Goal: Task Accomplishment & Management: Complete application form

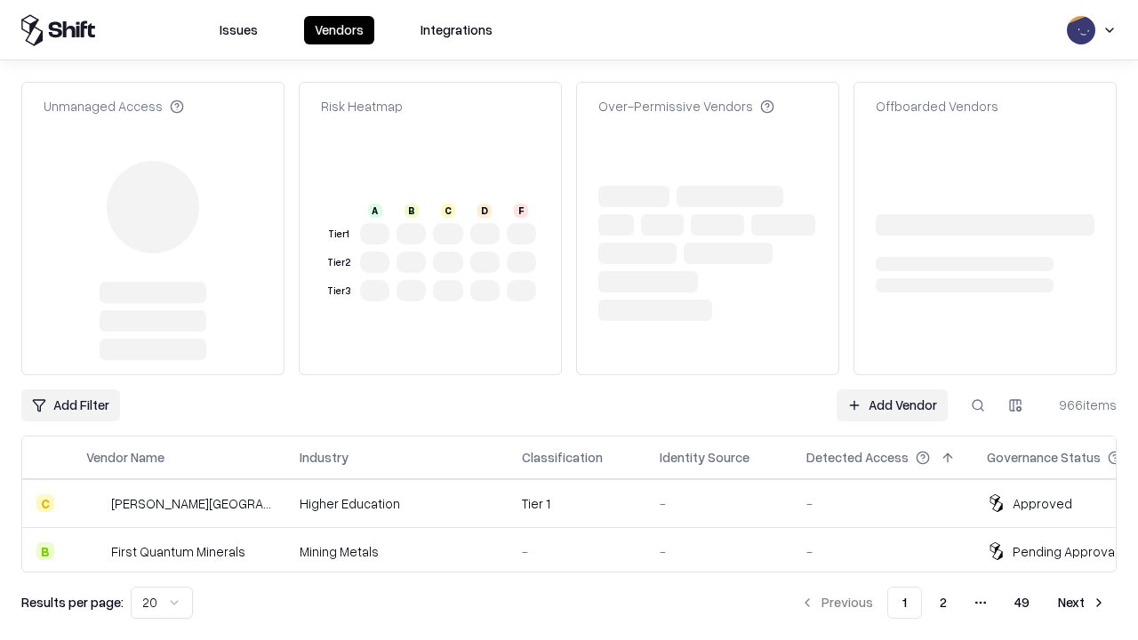
click at [892, 389] on link "Add Vendor" at bounding box center [892, 405] width 111 height 32
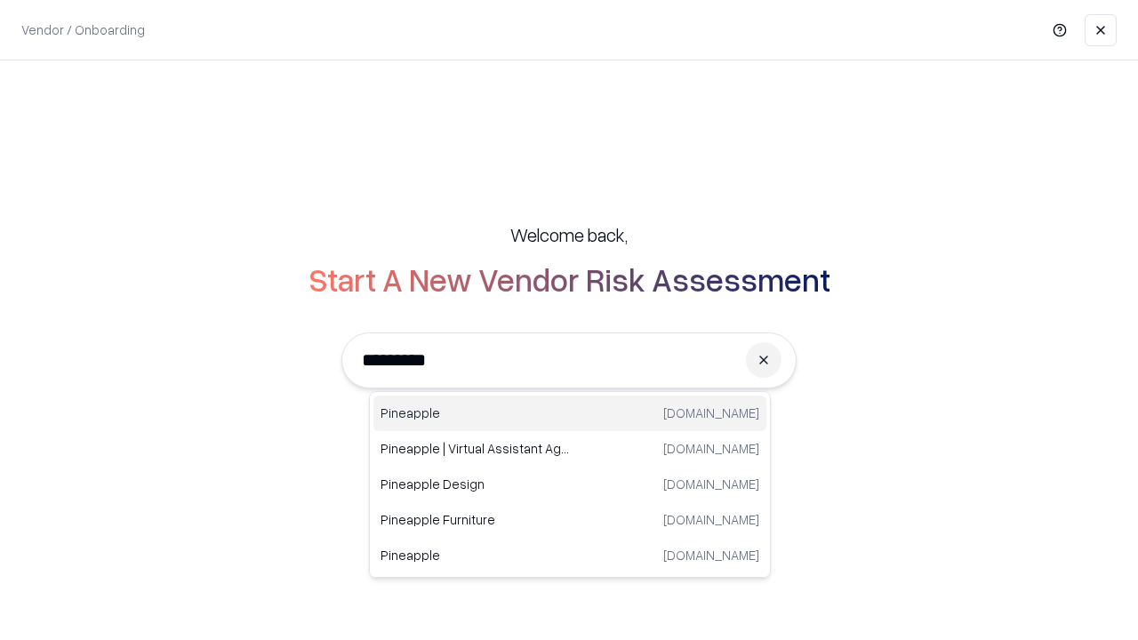
click at [570, 414] on div "Pineapple pineappleenergy.com" at bounding box center [569, 414] width 393 height 36
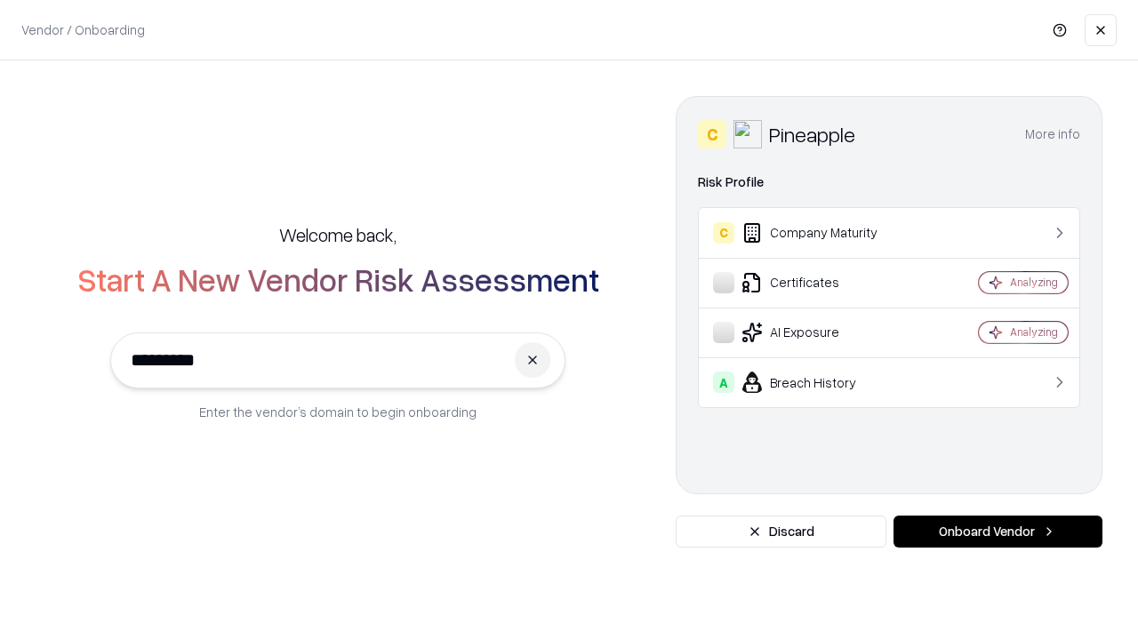
type input "*********"
click at [998, 532] on button "Onboard Vendor" at bounding box center [998, 532] width 209 height 32
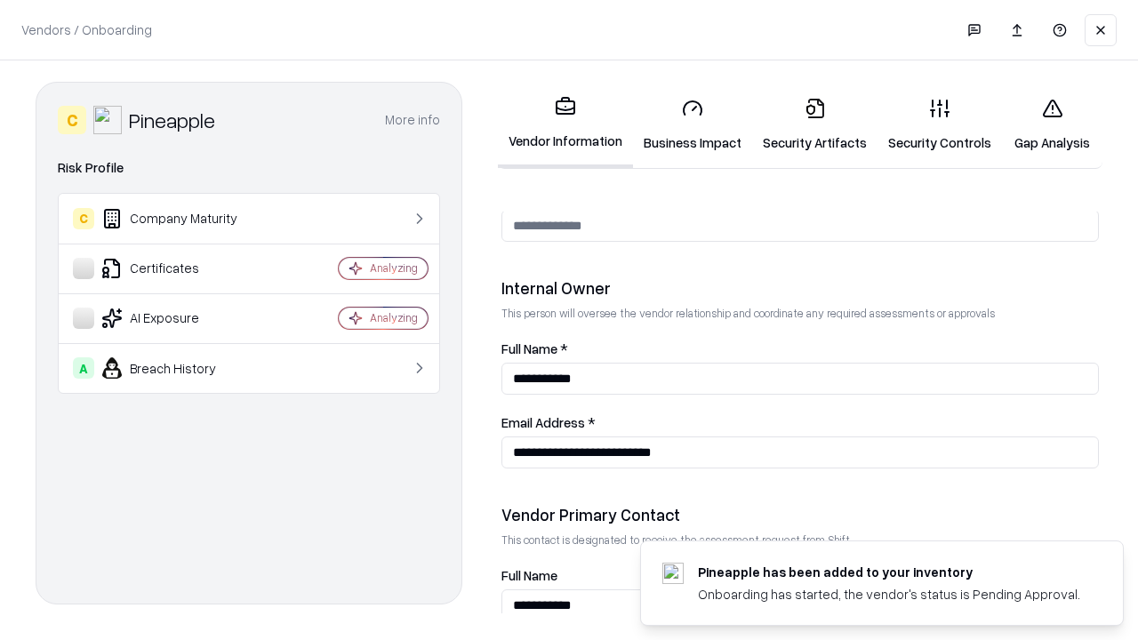
scroll to position [921, 0]
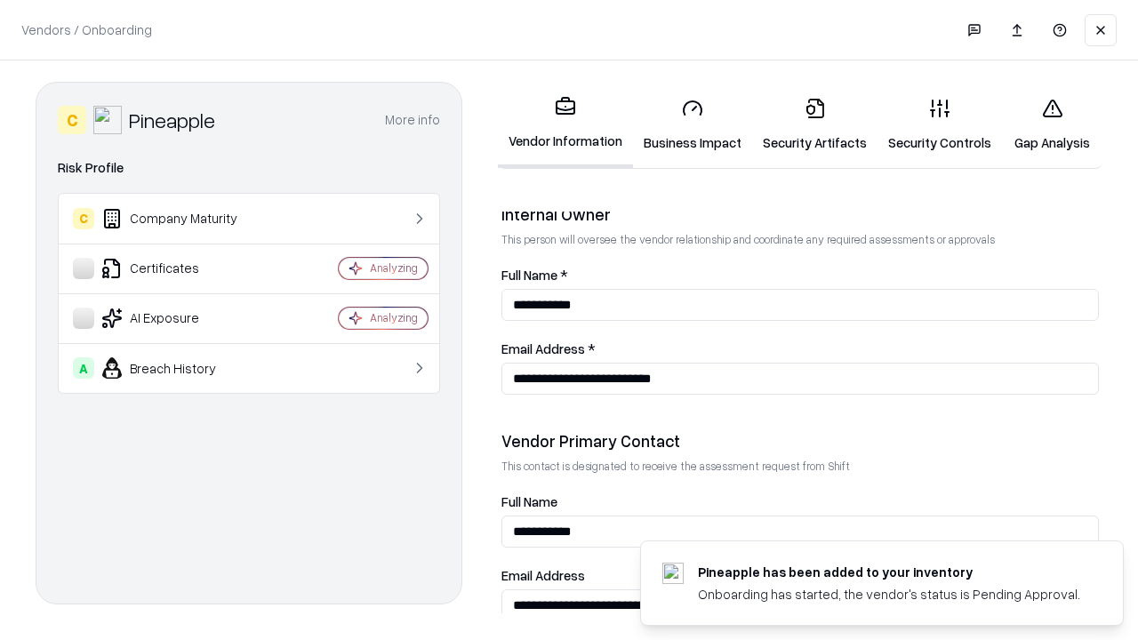
click at [693, 124] on link "Business Impact" at bounding box center [692, 125] width 119 height 83
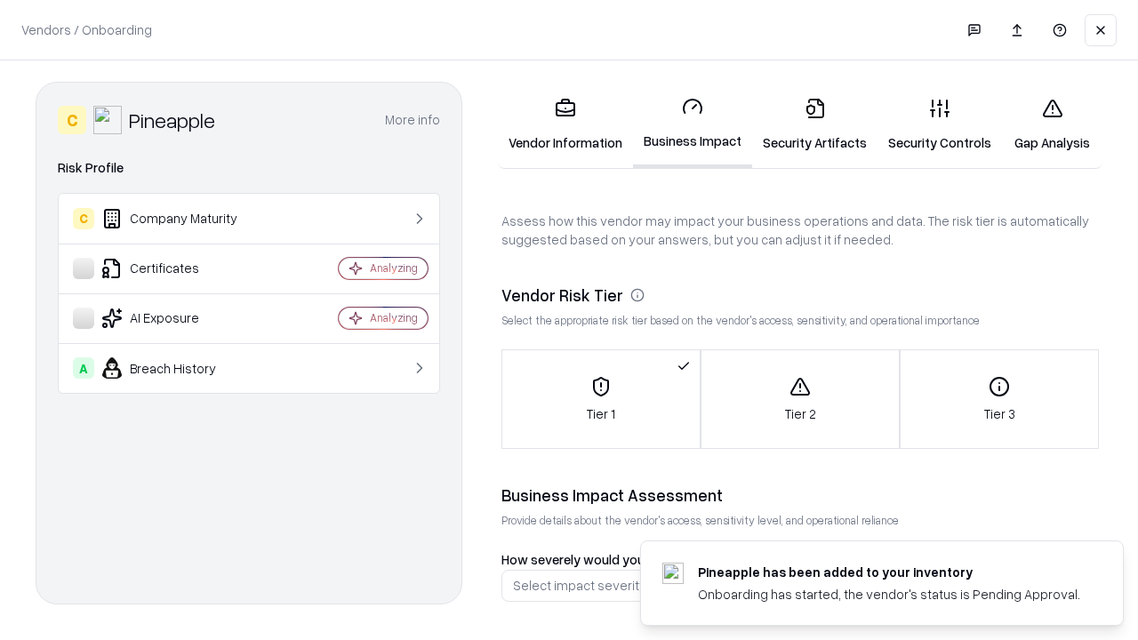
click at [815, 124] on link "Security Artifacts" at bounding box center [814, 125] width 125 height 83
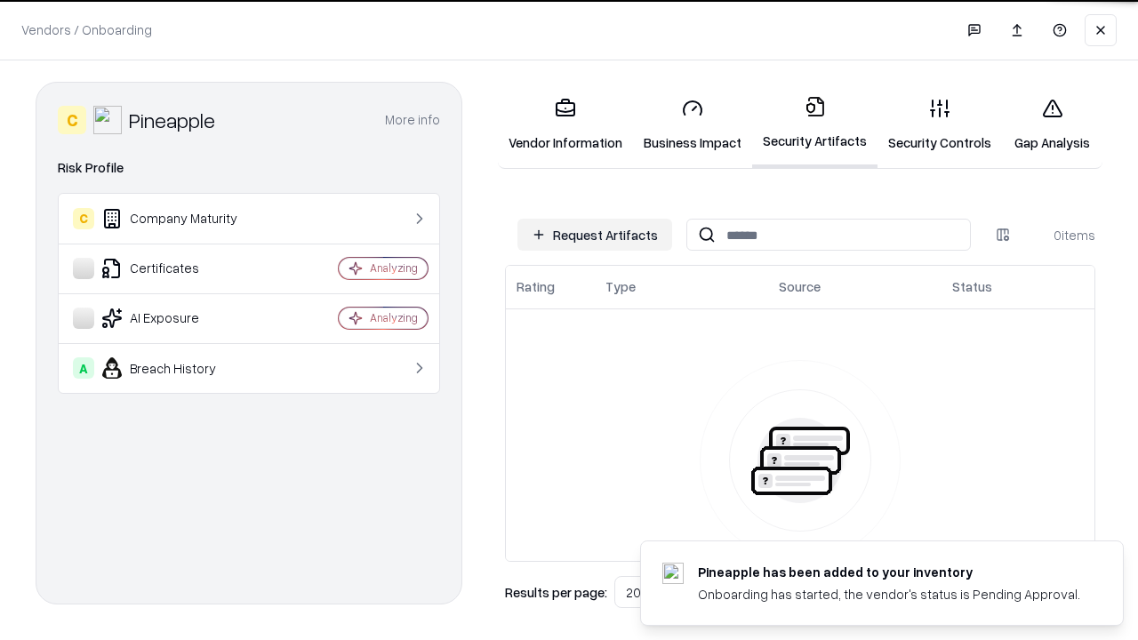
click at [595, 235] on button "Request Artifacts" at bounding box center [595, 235] width 155 height 32
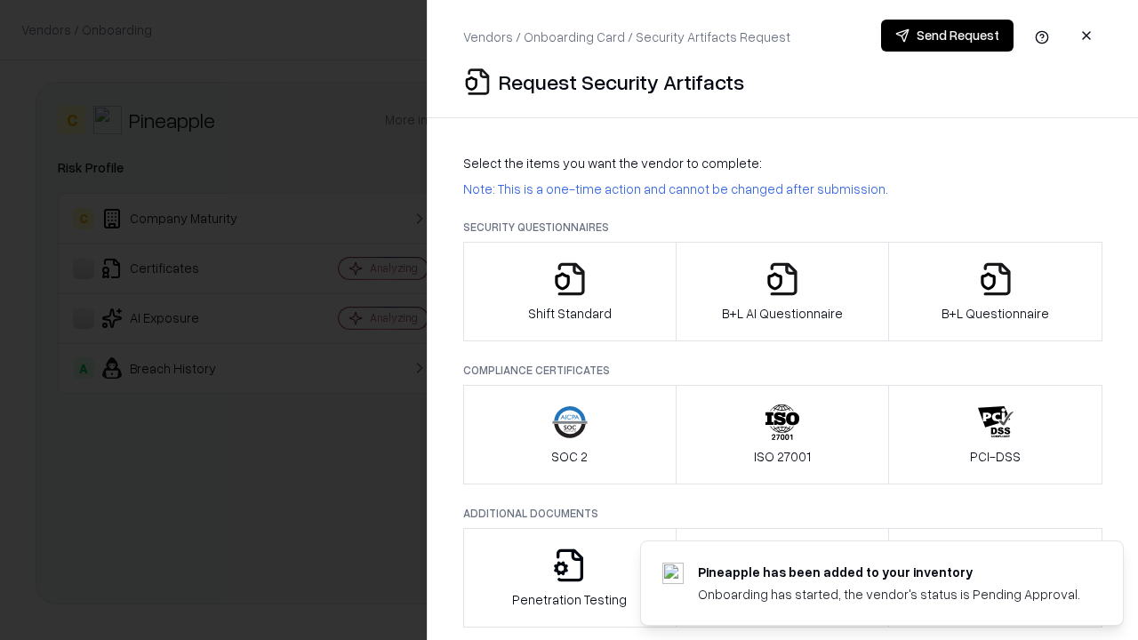
click at [569, 292] on icon "button" at bounding box center [570, 279] width 36 height 36
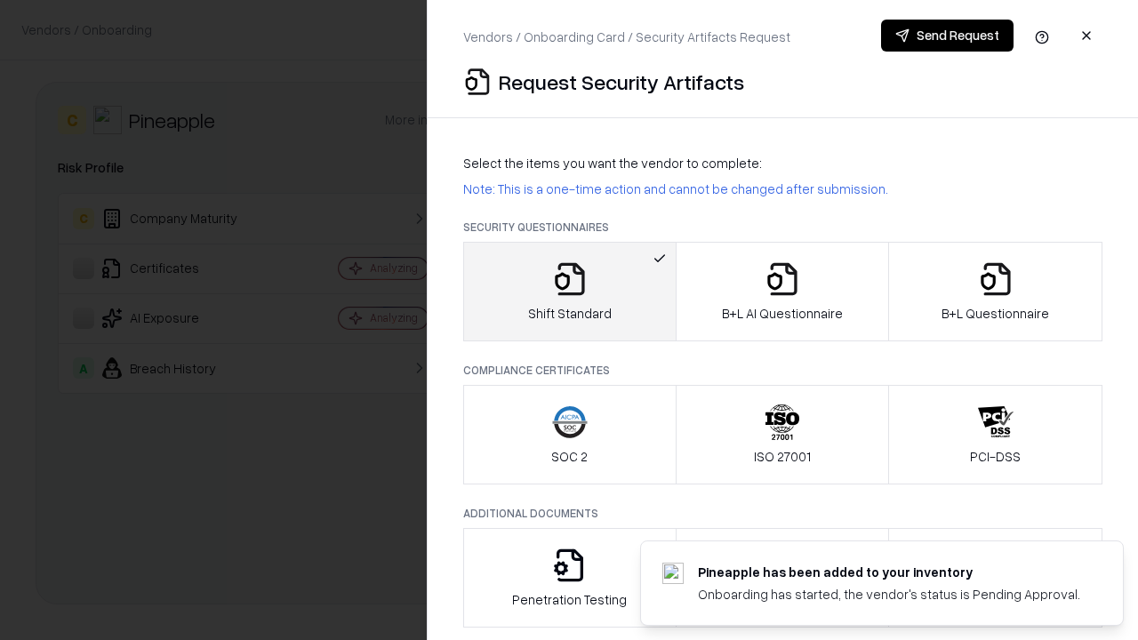
click at [947, 36] on button "Send Request" at bounding box center [947, 36] width 132 height 32
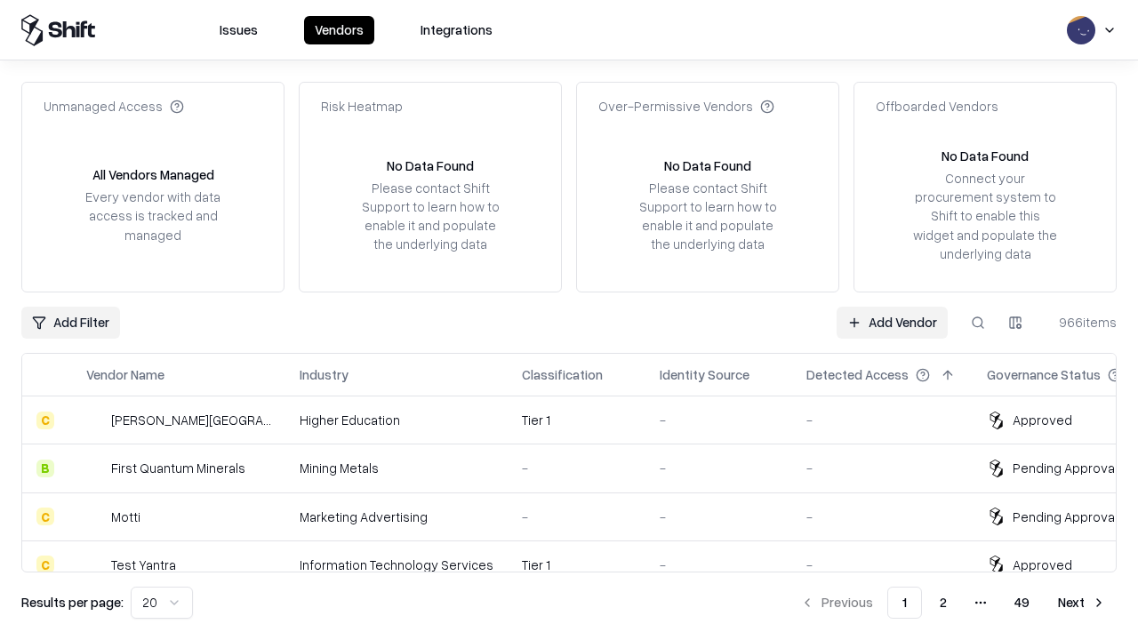
click at [978, 322] on button at bounding box center [978, 323] width 32 height 32
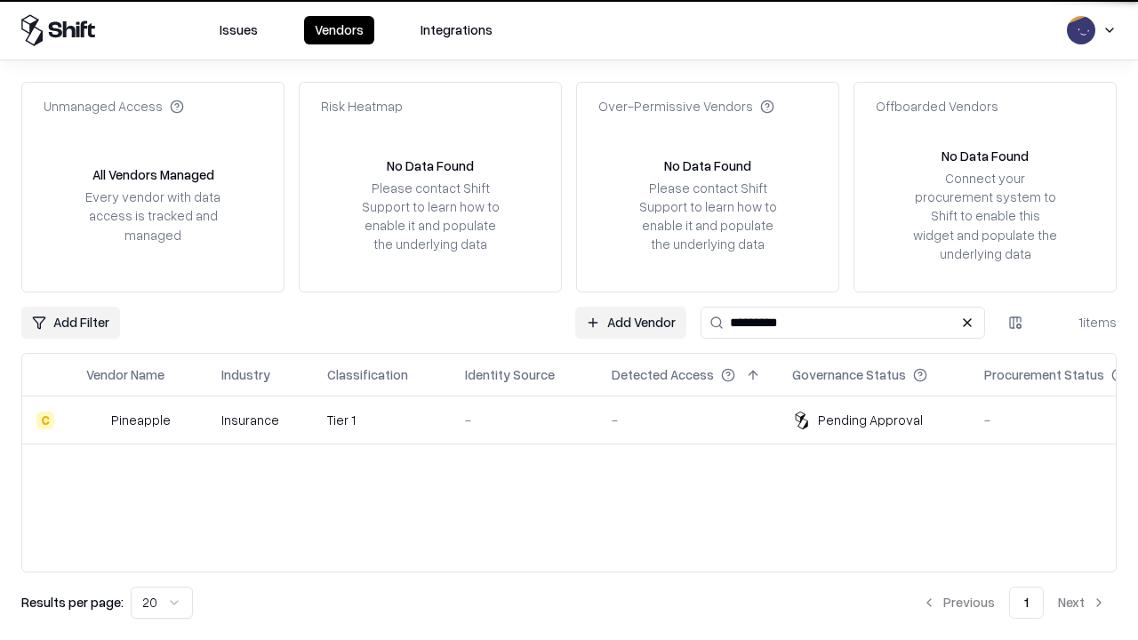
type input "*********"
click at [580, 420] on div "-" at bounding box center [524, 420] width 118 height 19
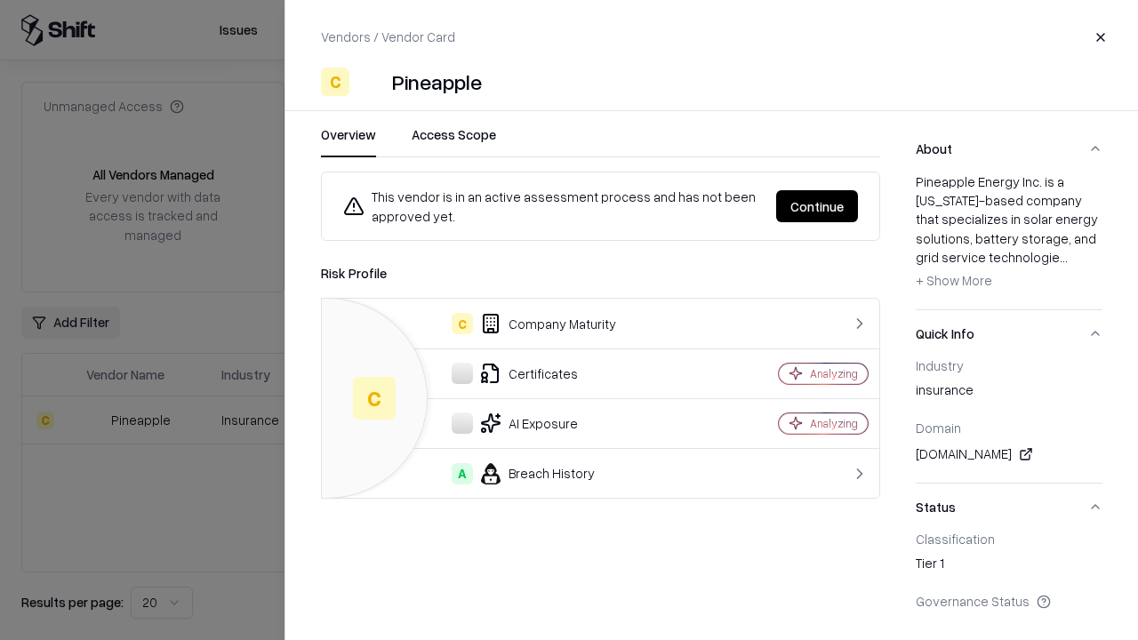
click at [817, 206] on button "Continue" at bounding box center [817, 206] width 82 height 32
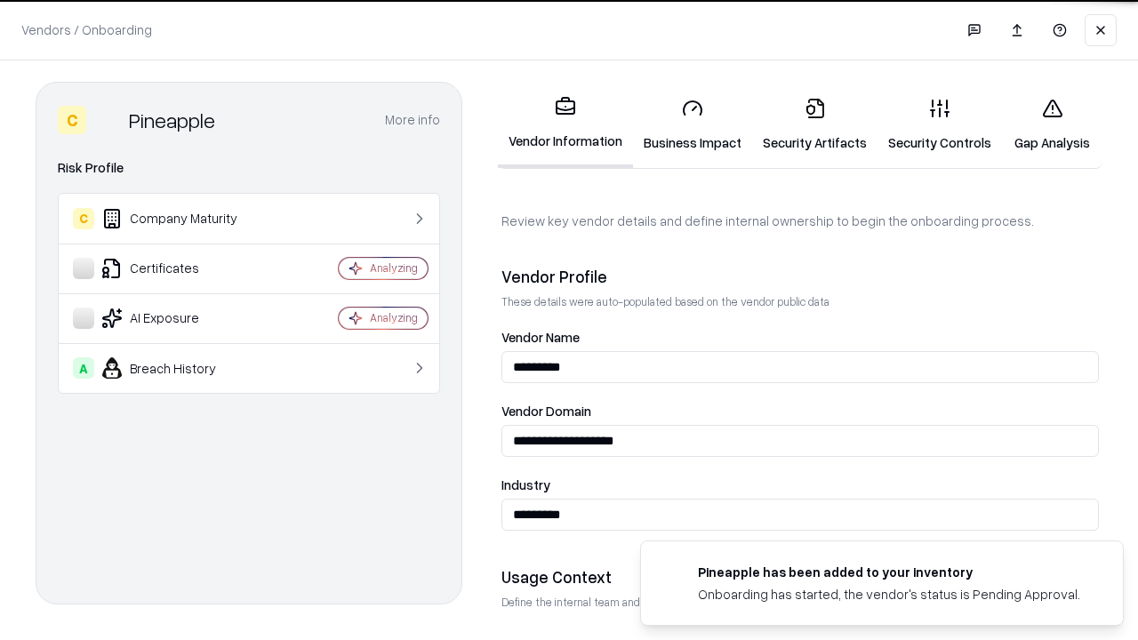
click at [815, 124] on link "Security Artifacts" at bounding box center [814, 125] width 125 height 83
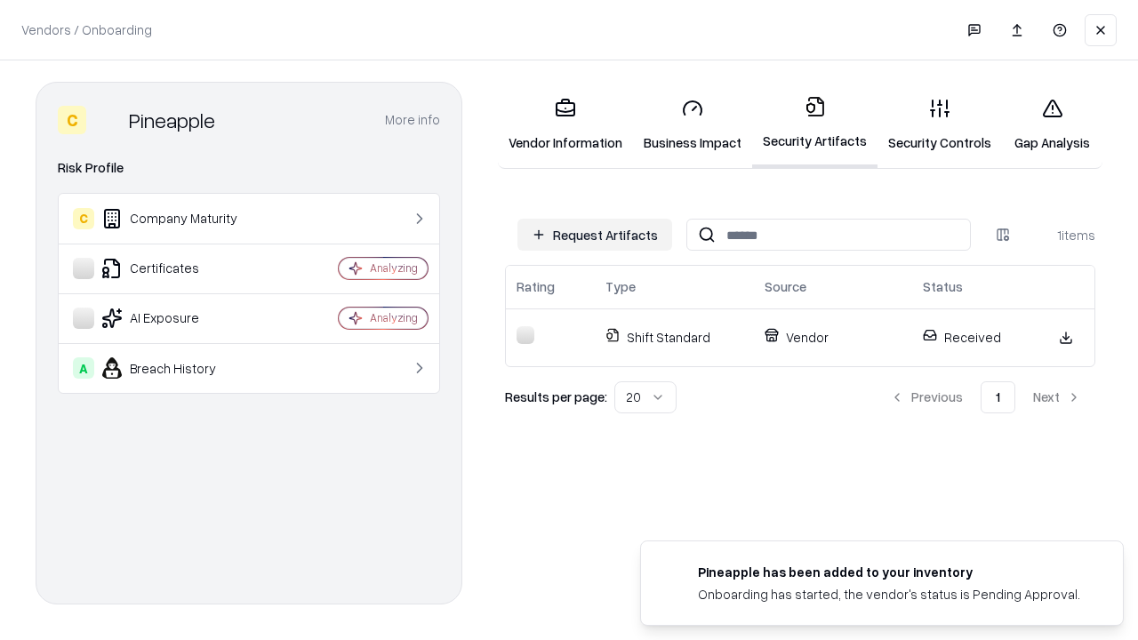
click at [940, 124] on link "Security Controls" at bounding box center [940, 125] width 124 height 83
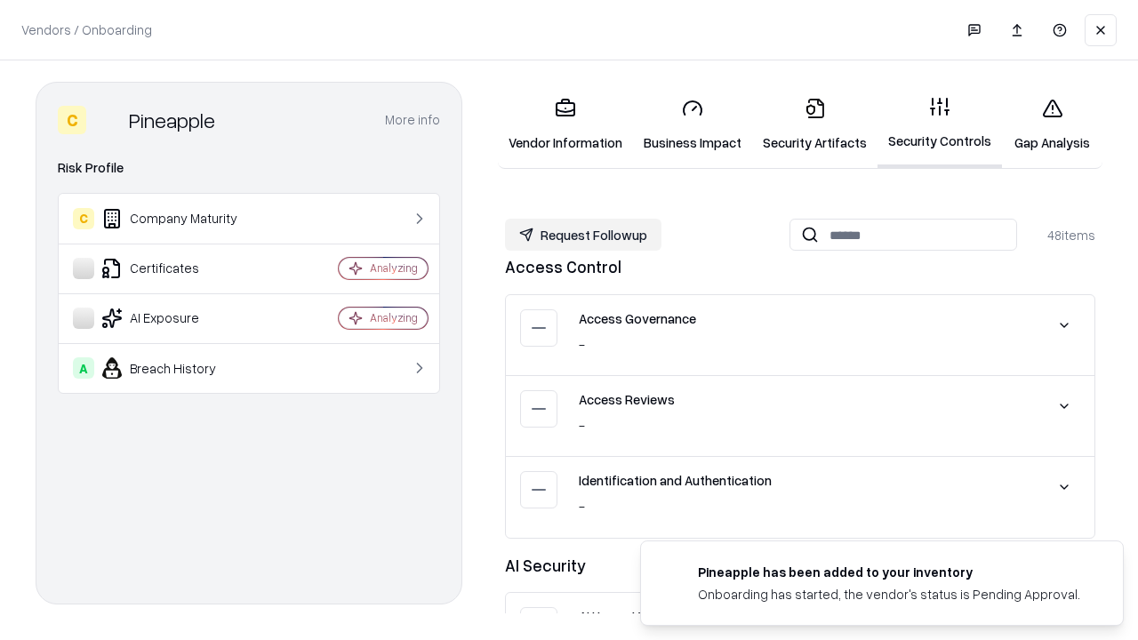
click at [583, 235] on button "Request Followup" at bounding box center [583, 235] width 157 height 32
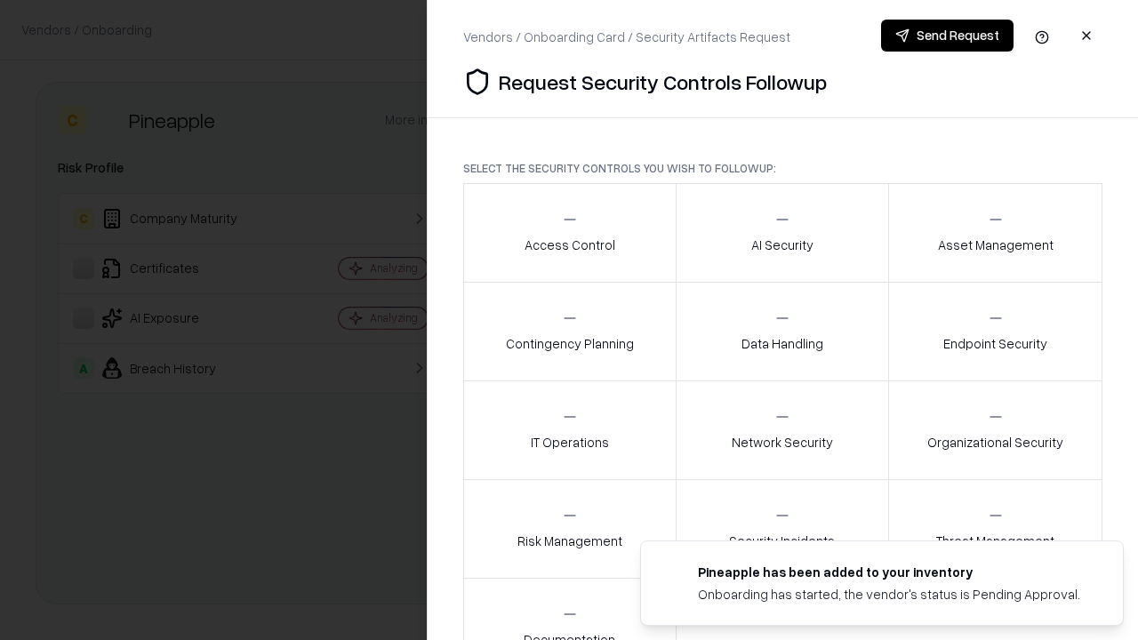
click at [569, 233] on div "Access Control" at bounding box center [570, 233] width 91 height 44
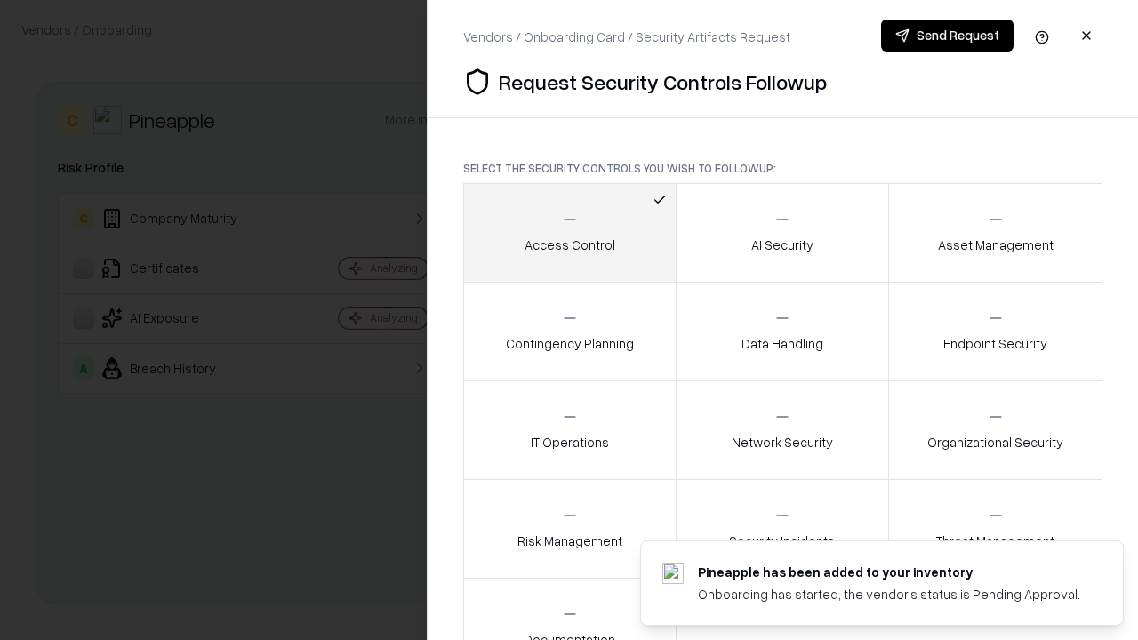
click at [947, 36] on button "Send Request" at bounding box center [947, 36] width 132 height 32
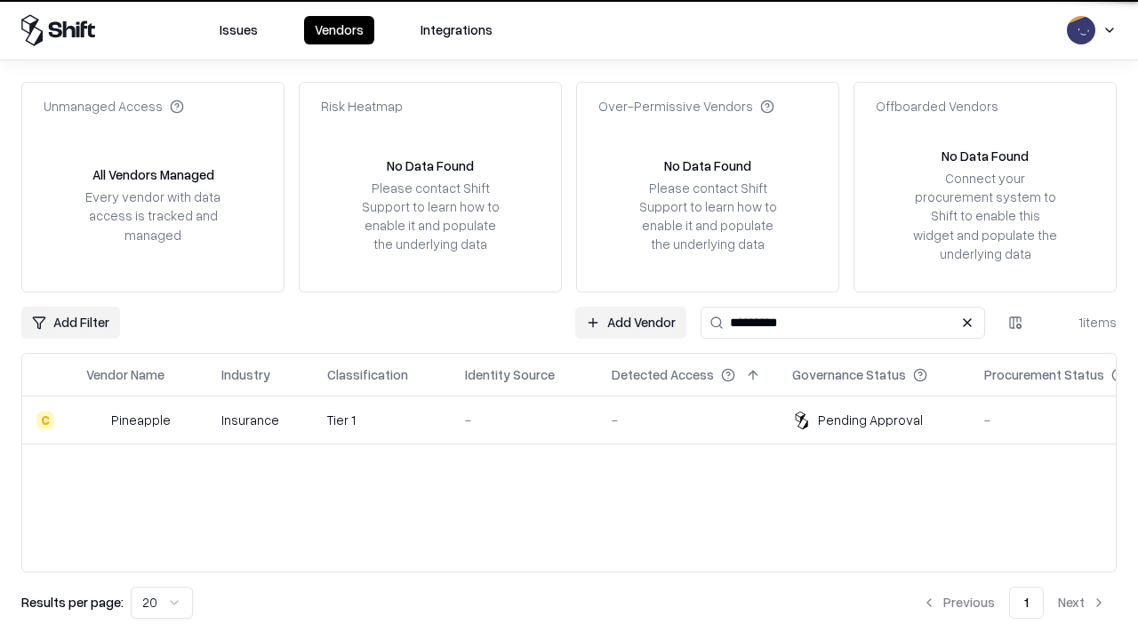
type input "*********"
click at [580, 420] on div "-" at bounding box center [524, 420] width 118 height 19
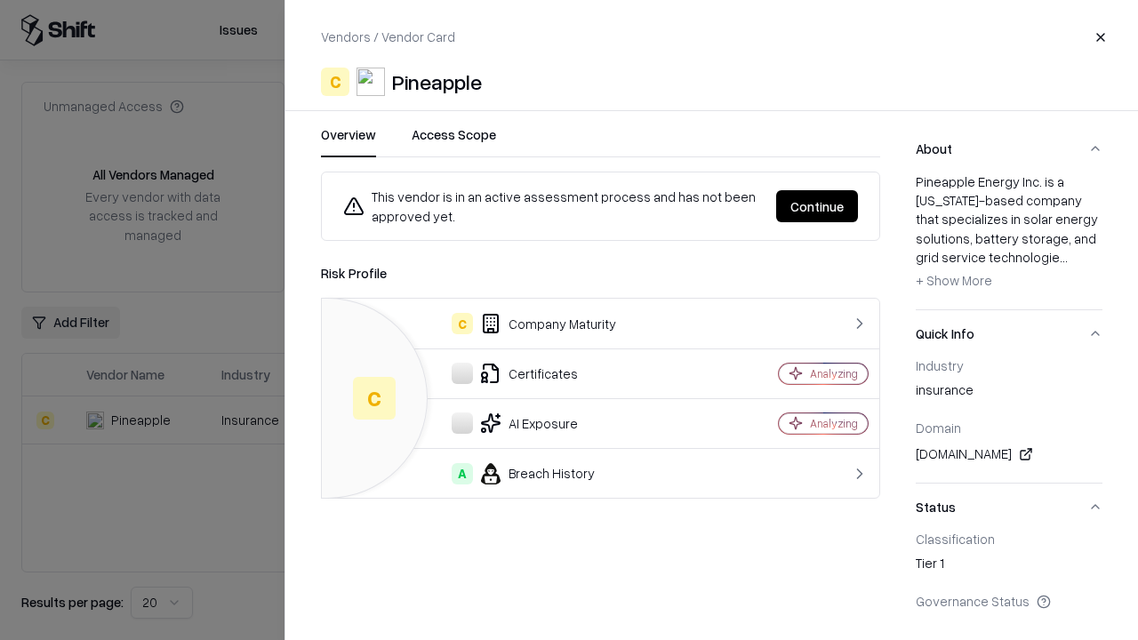
click at [817, 206] on button "Continue" at bounding box center [817, 206] width 82 height 32
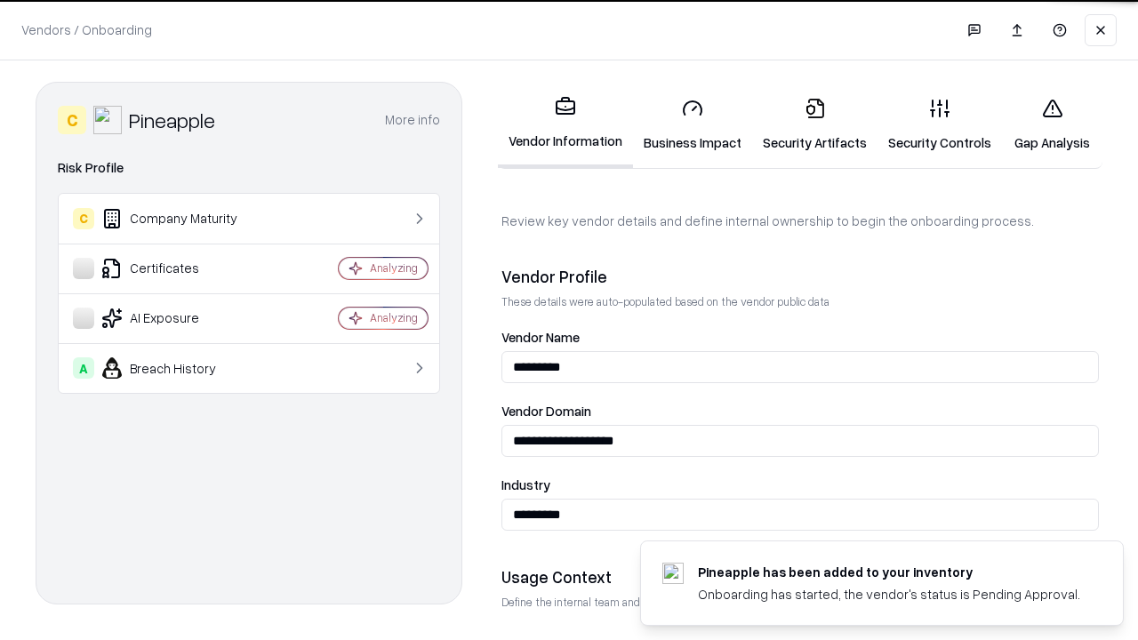
click at [1052, 124] on link "Gap Analysis" at bounding box center [1052, 125] width 100 height 83
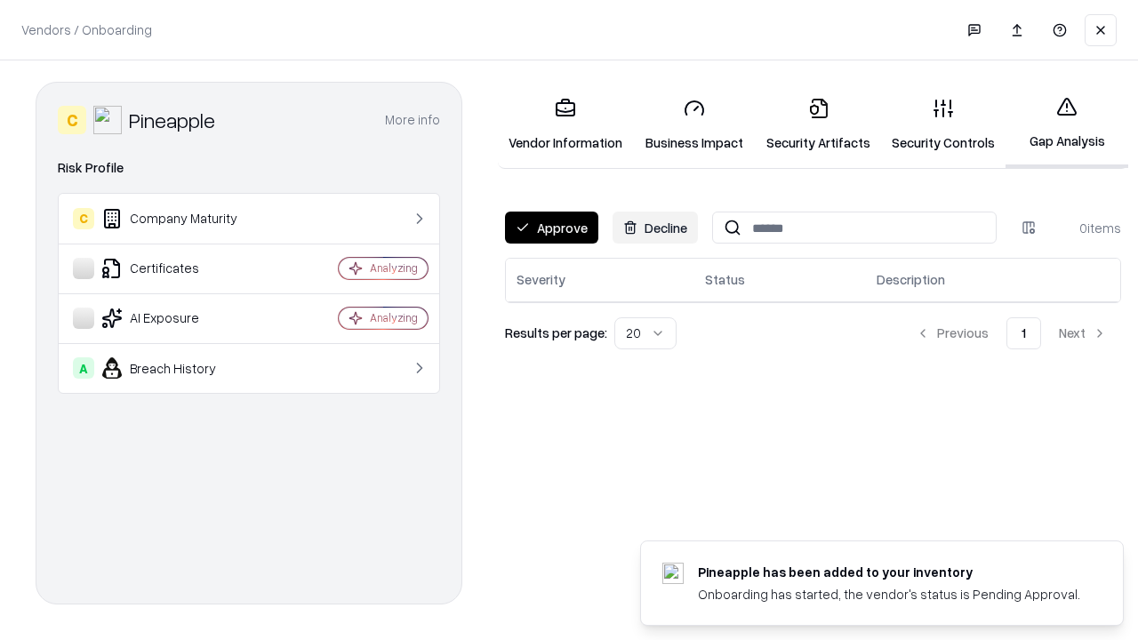
click at [551, 228] on button "Approve" at bounding box center [551, 228] width 93 height 32
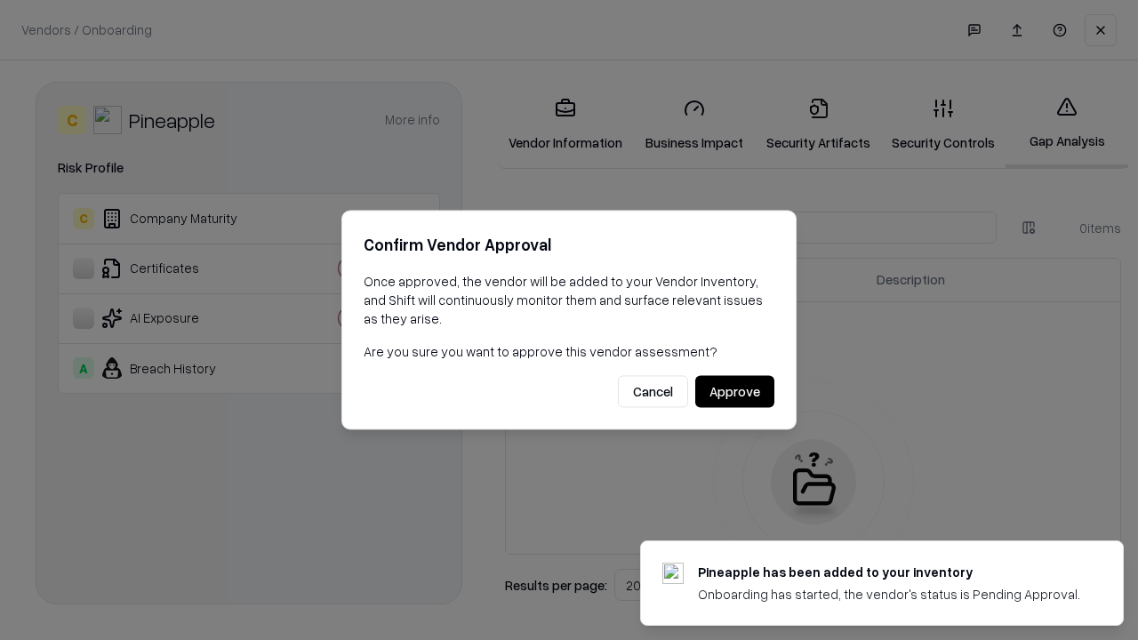
click at [735, 391] on button "Approve" at bounding box center [734, 392] width 79 height 32
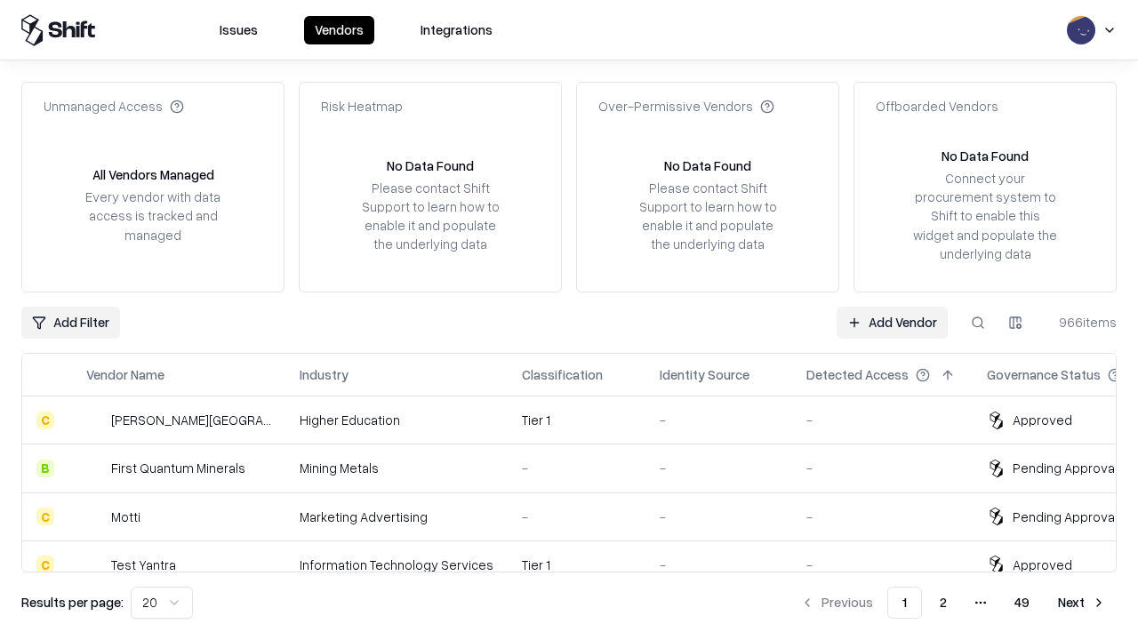
type input "*********"
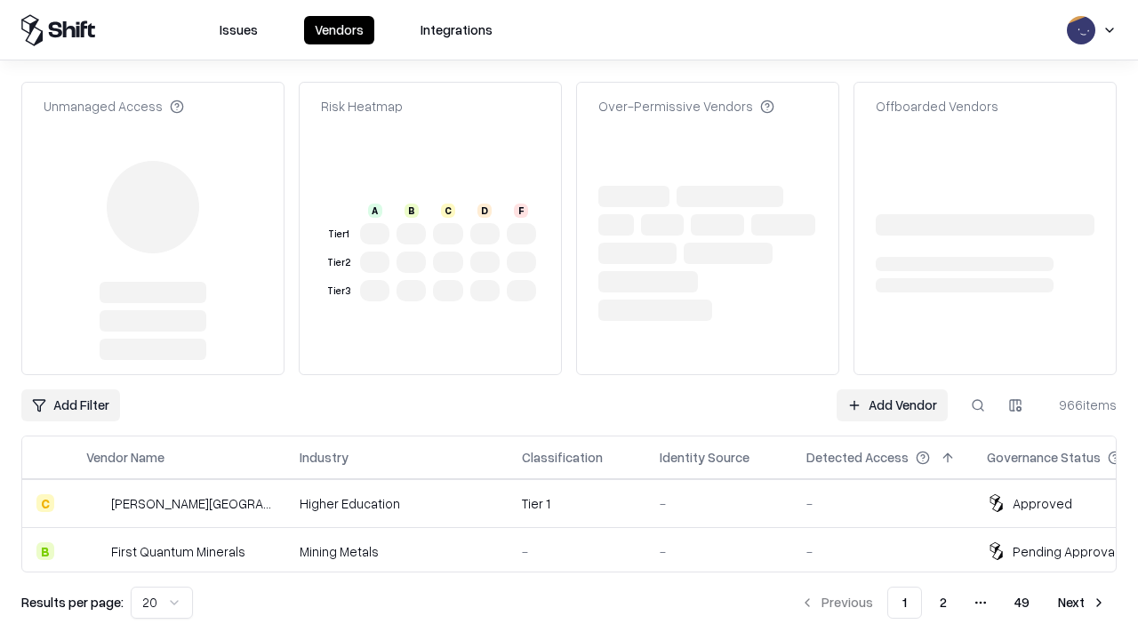
click at [892, 405] on link "Add Vendor" at bounding box center [892, 405] width 111 height 32
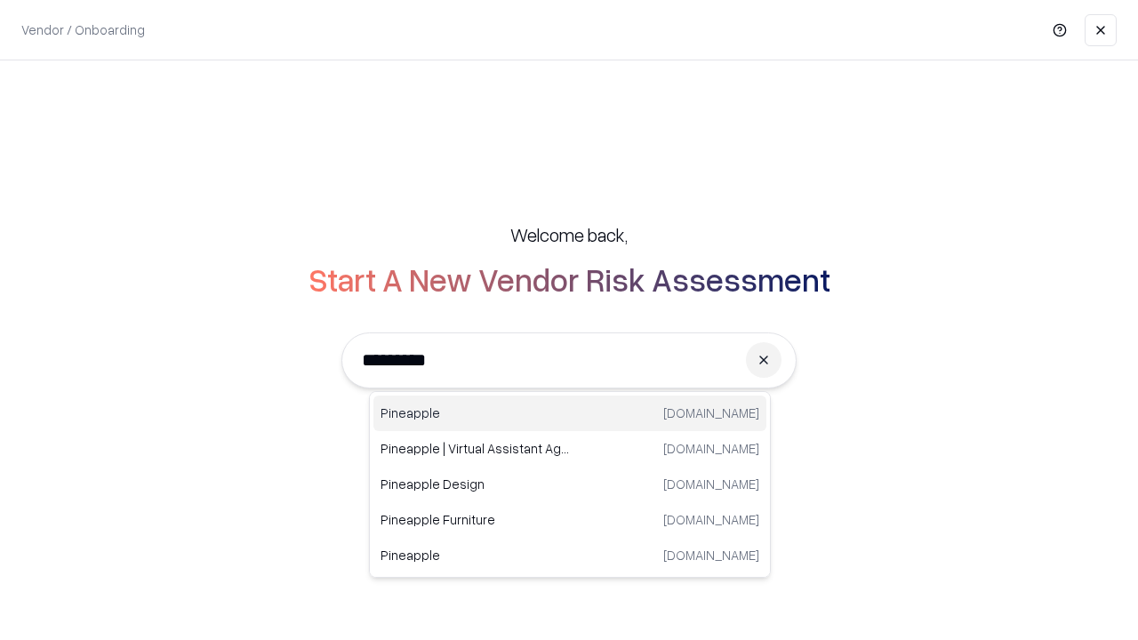
click at [570, 414] on div "Pineapple pineappleenergy.com" at bounding box center [569, 414] width 393 height 36
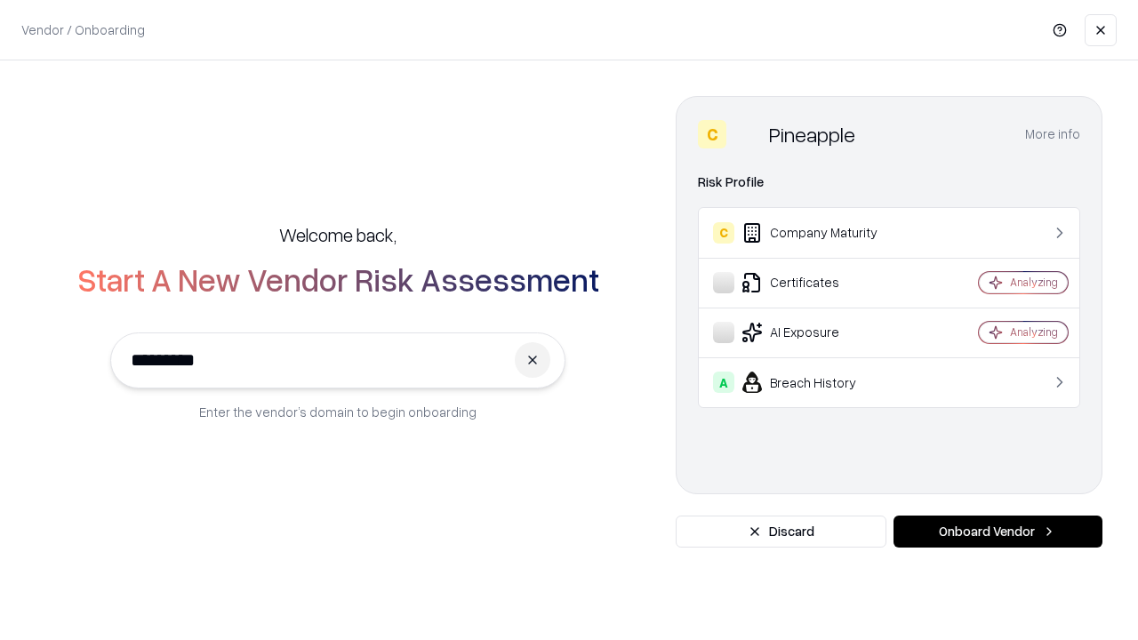
type input "*********"
click at [998, 532] on button "Onboard Vendor" at bounding box center [998, 532] width 209 height 32
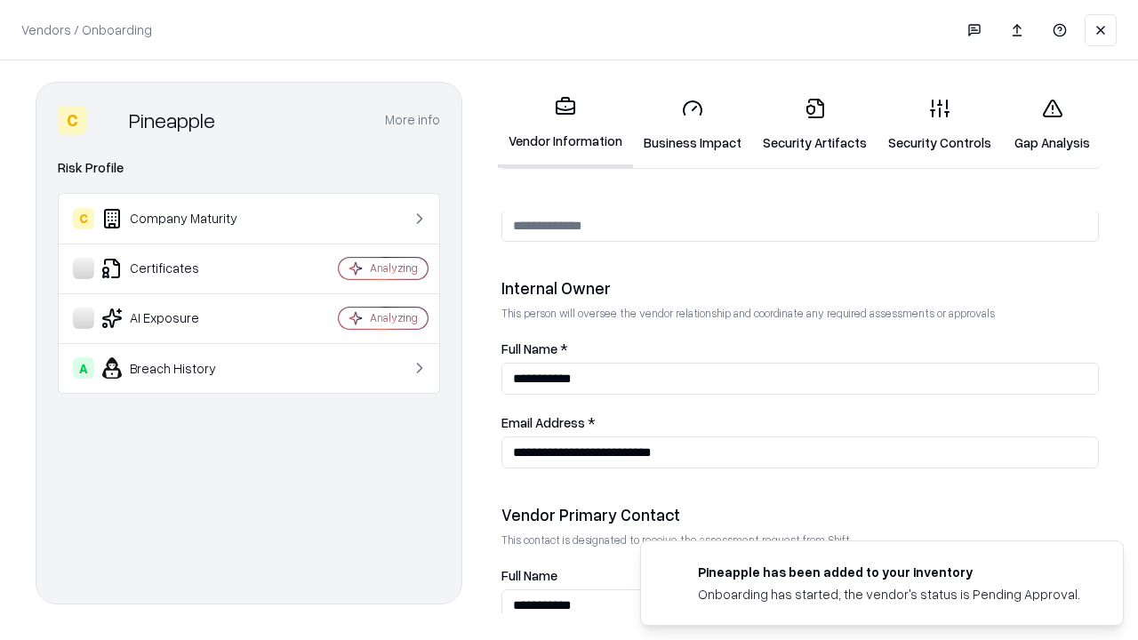
scroll to position [921, 0]
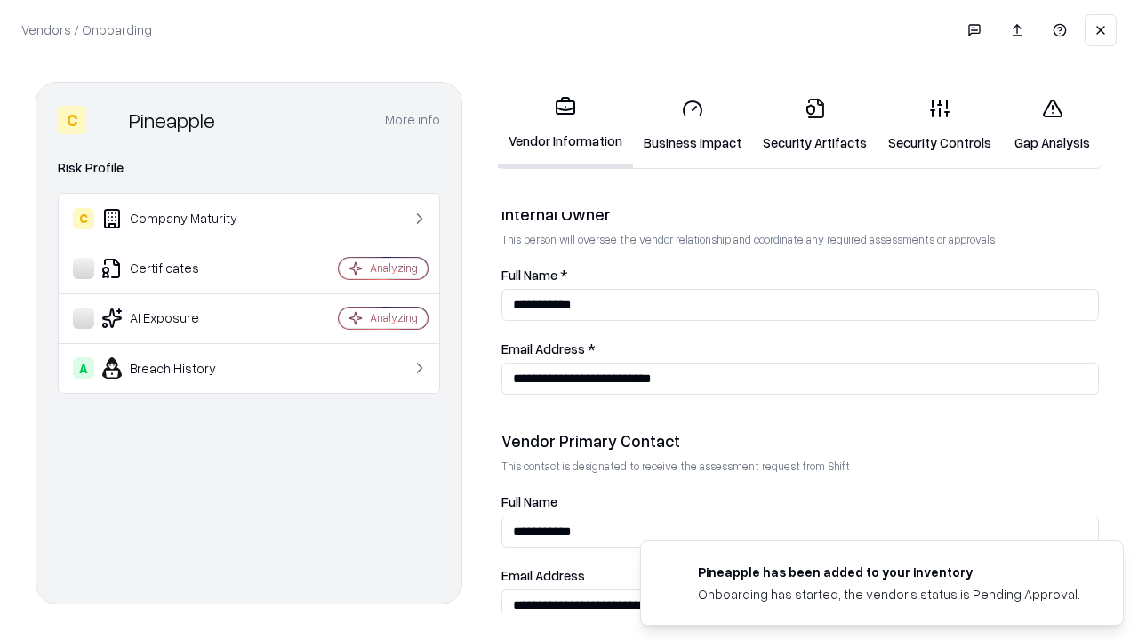
click at [1052, 124] on link "Gap Analysis" at bounding box center [1052, 125] width 100 height 83
